Goal: Browse casually

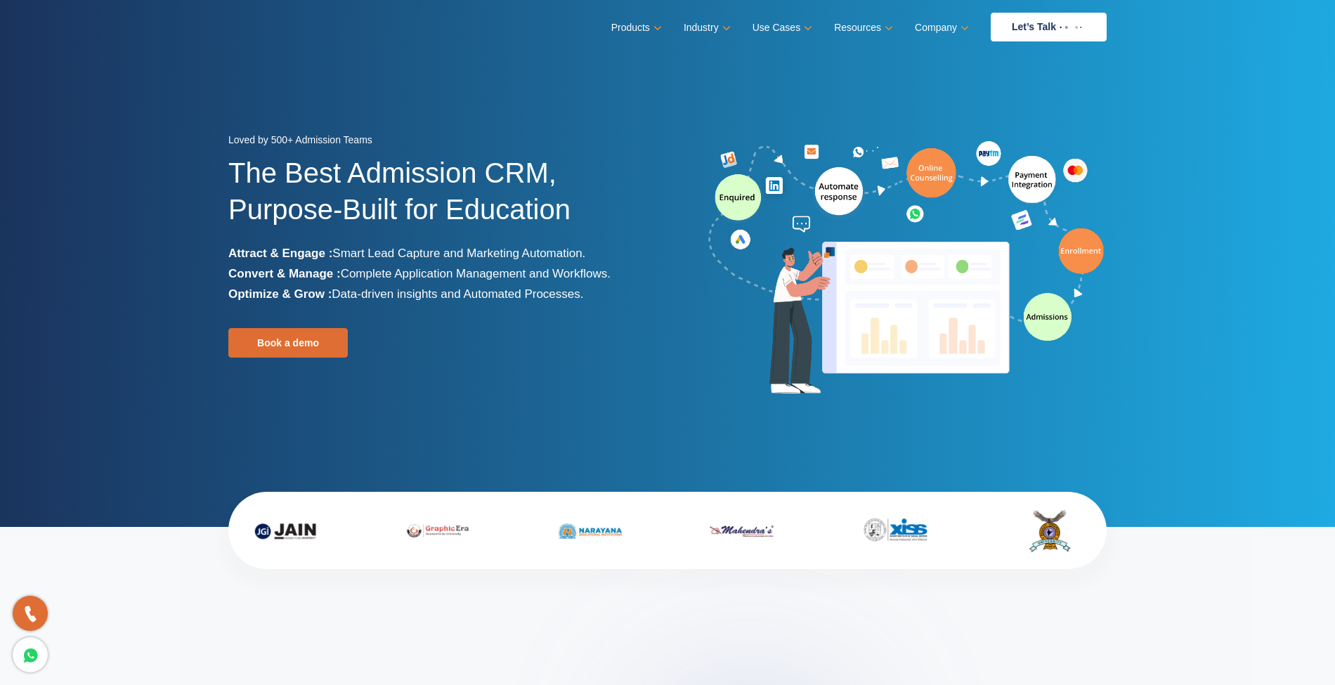
click at [431, 67] on section "Loved by 500+ Admission Teams The Best Admission CRM, Purpose-Built for Educati…" at bounding box center [667, 263] width 1335 height 527
